Goal: Transaction & Acquisition: Book appointment/travel/reservation

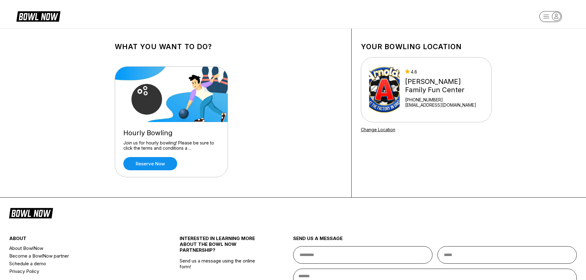
scroll to position [62, 0]
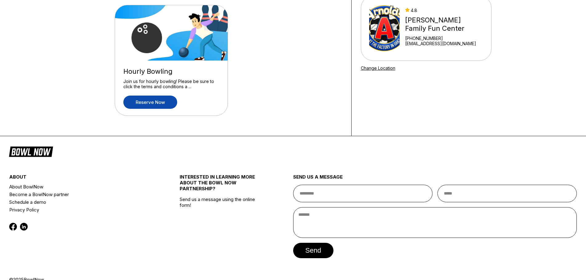
click at [161, 102] on link "Reserve now" at bounding box center [150, 102] width 54 height 13
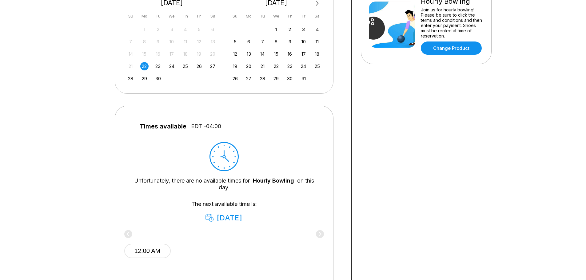
scroll to position [215, 0]
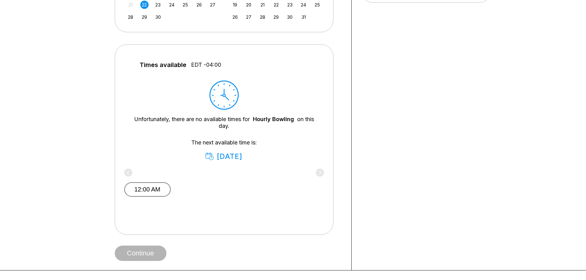
click at [162, 189] on button "12:00 AM" at bounding box center [147, 189] width 46 height 14
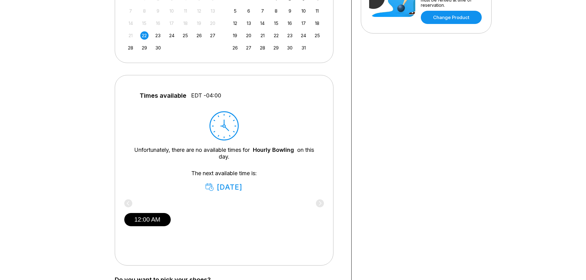
scroll to position [62, 0]
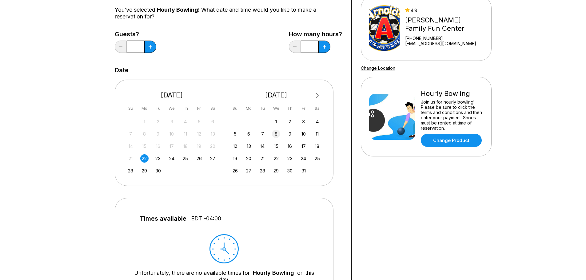
click at [276, 135] on div "8" at bounding box center [276, 134] width 8 height 8
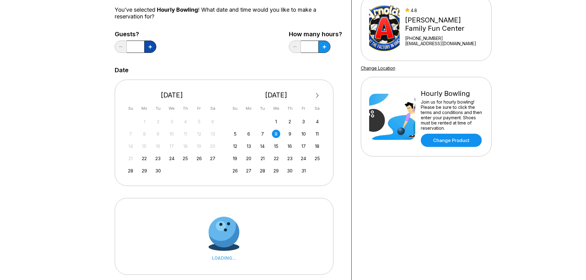
click at [153, 45] on button at bounding box center [150, 47] width 12 height 12
type input "*"
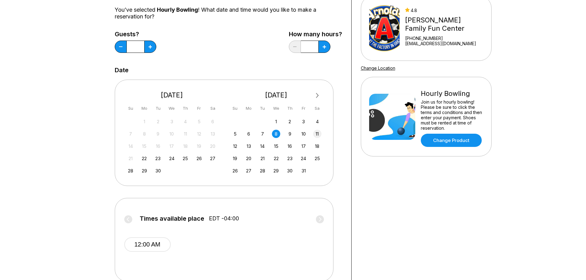
click at [318, 133] on div "11" at bounding box center [317, 134] width 8 height 8
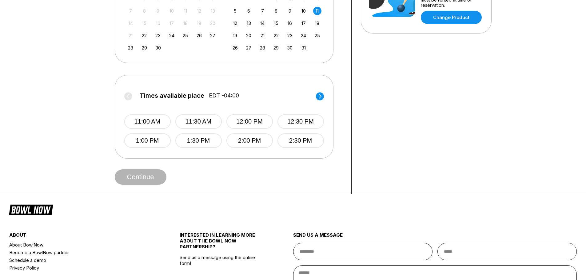
scroll to position [92, 0]
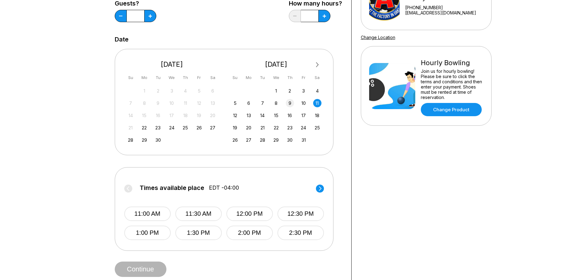
click at [289, 105] on div "9" at bounding box center [290, 103] width 8 height 8
click at [273, 118] on div "15" at bounding box center [276, 115] width 8 height 8
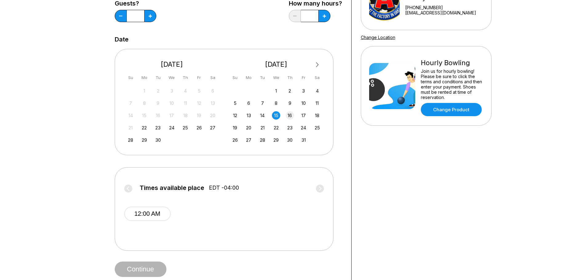
click at [287, 117] on div "16" at bounding box center [290, 115] width 8 height 8
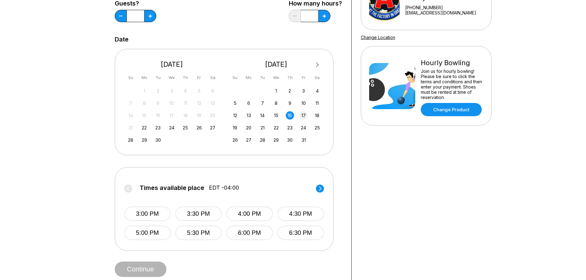
click at [303, 116] on div "17" at bounding box center [303, 115] width 8 height 8
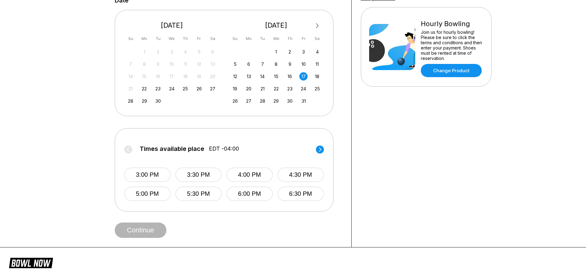
scroll to position [0, 0]
